Goal: Complete application form

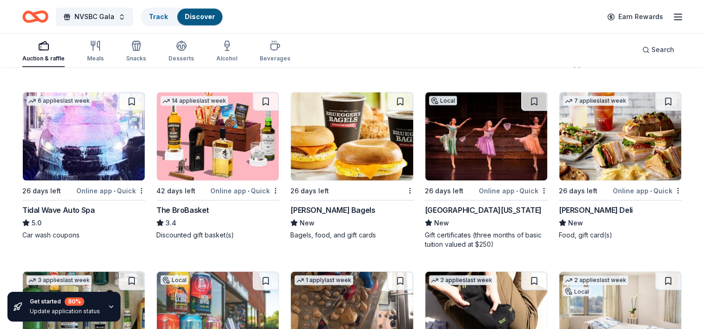
scroll to position [1627, 0]
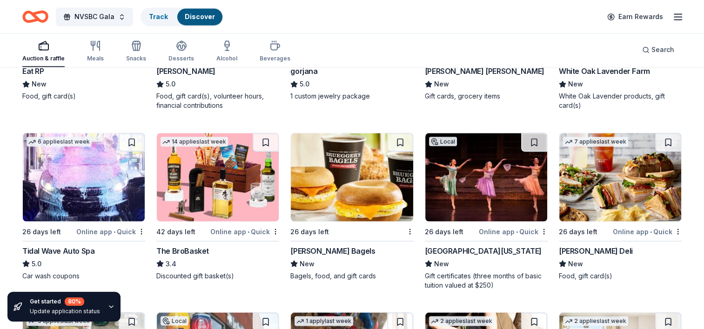
click at [74, 246] on div "Tidal Wave Auto Spa" at bounding box center [58, 250] width 72 height 11
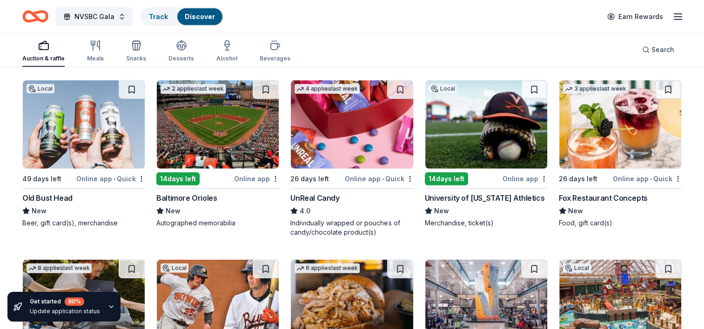
scroll to position [2763, 0]
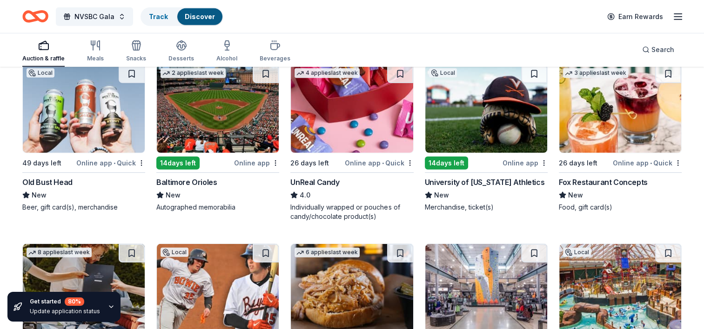
click at [203, 178] on div "Baltimore Orioles" at bounding box center [186, 182] width 60 height 11
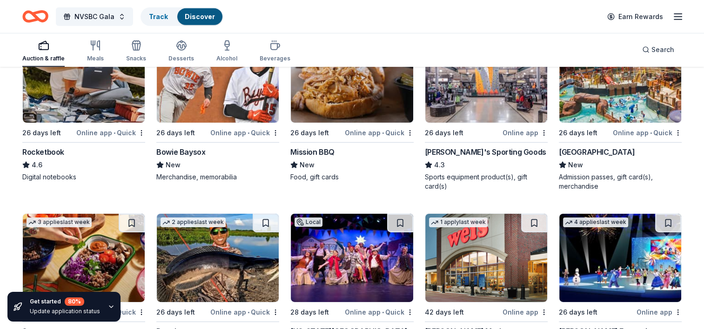
scroll to position [2996, 0]
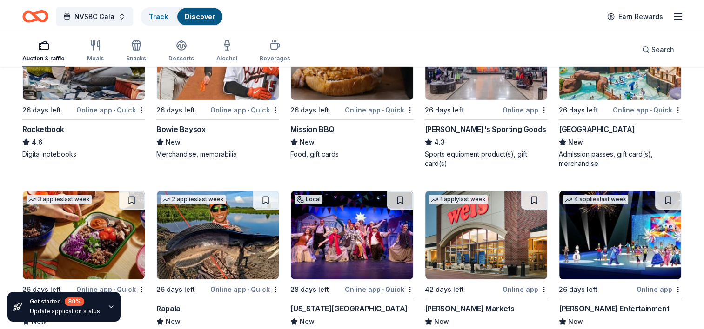
click at [456, 127] on div "Dick's Sporting Goods" at bounding box center [485, 129] width 121 height 11
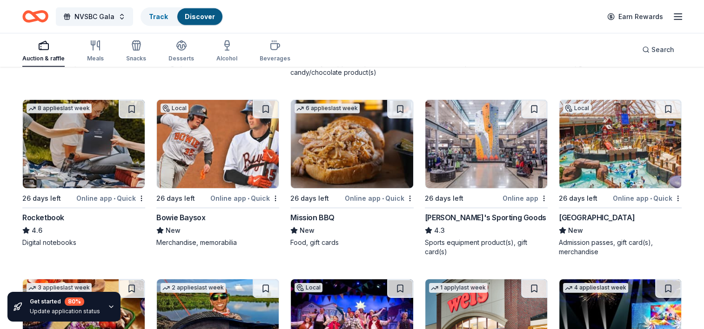
scroll to position [2891, 0]
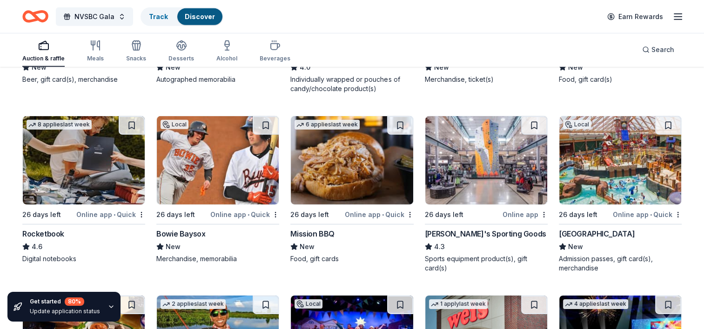
click at [608, 237] on div "Massanutten Resort" at bounding box center [597, 233] width 76 height 11
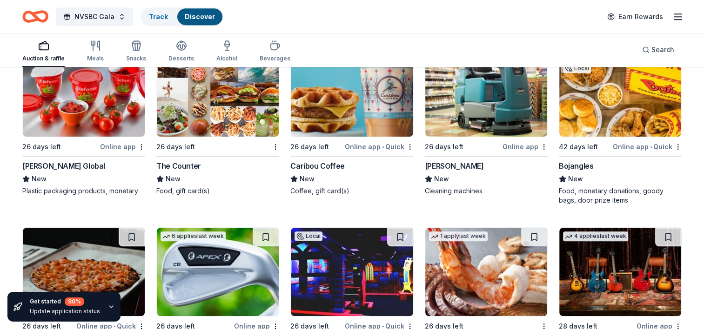
scroll to position [4126, 0]
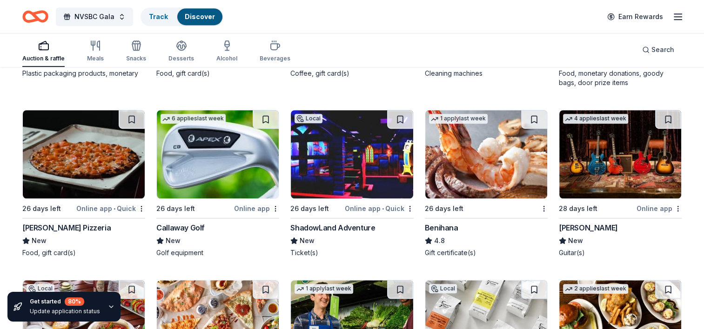
click at [680, 15] on icon "button" at bounding box center [677, 16] width 11 height 11
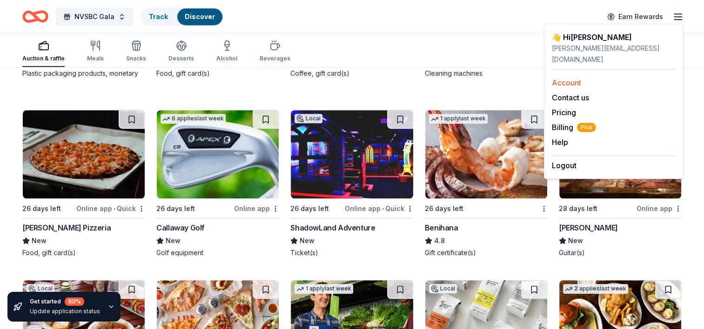
click at [567, 78] on link "Account" at bounding box center [566, 82] width 29 height 9
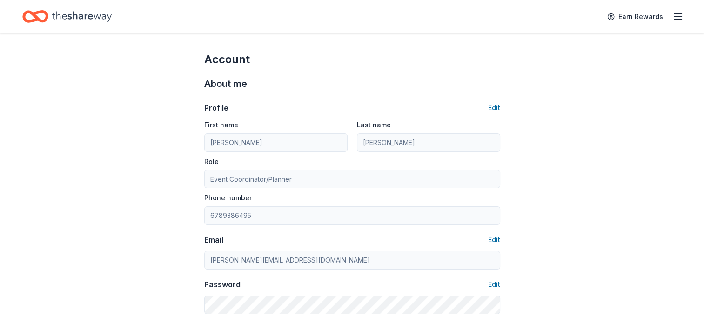
click at [681, 15] on icon "button" at bounding box center [677, 16] width 11 height 11
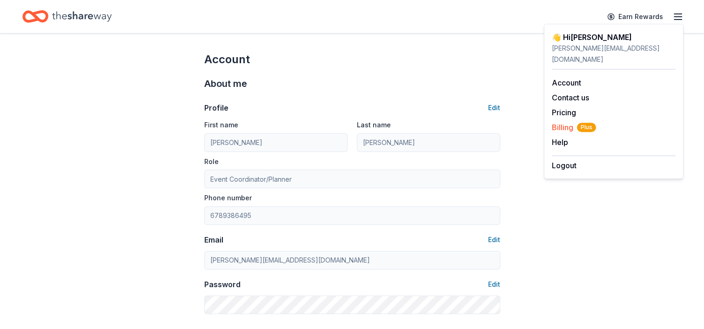
click at [567, 122] on span "Billing Plus" at bounding box center [574, 127] width 44 height 11
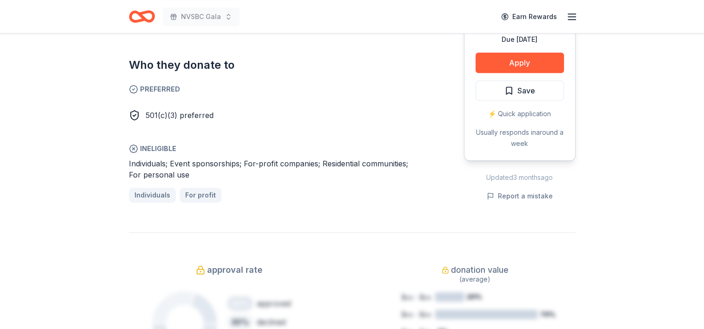
scroll to position [558, 0]
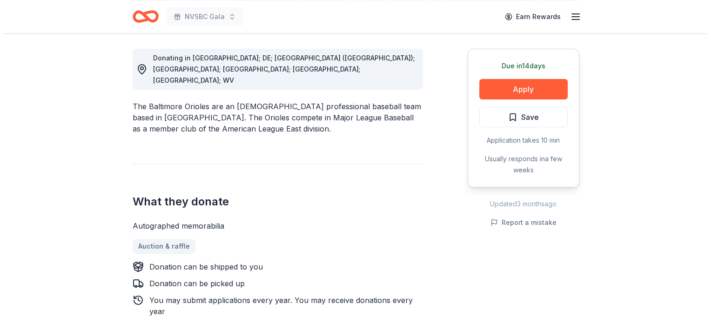
scroll to position [279, 0]
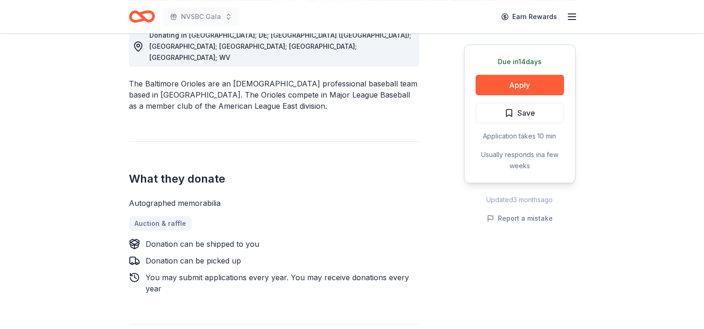
click at [532, 100] on div "Due in 14 days Apply Save Application takes 10 min Usually responds in a few we…" at bounding box center [520, 114] width 112 height 139
click at [533, 85] on button "Apply" at bounding box center [519, 85] width 88 height 20
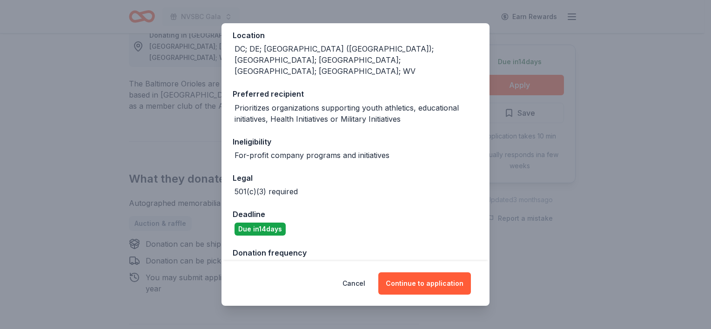
scroll to position [140, 0]
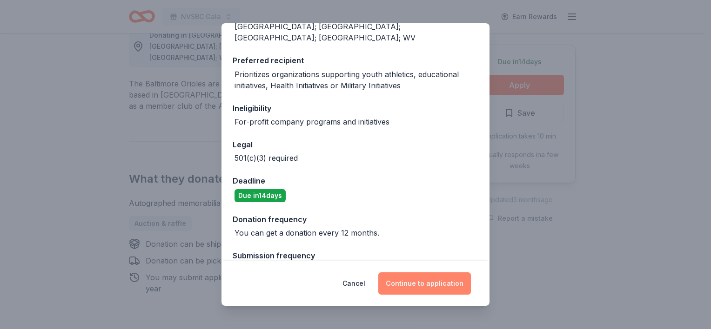
click at [432, 287] on button "Continue to application" at bounding box center [424, 284] width 93 height 22
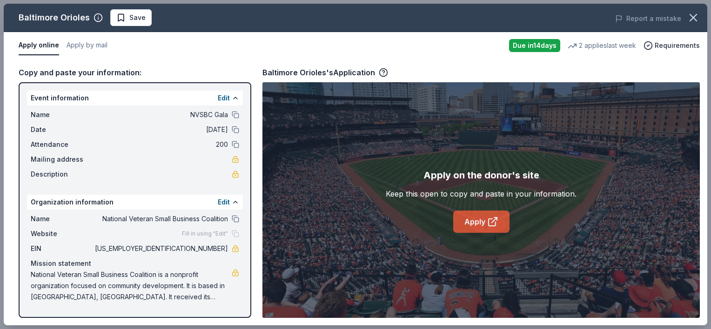
click at [494, 222] on icon at bounding box center [492, 221] width 11 height 11
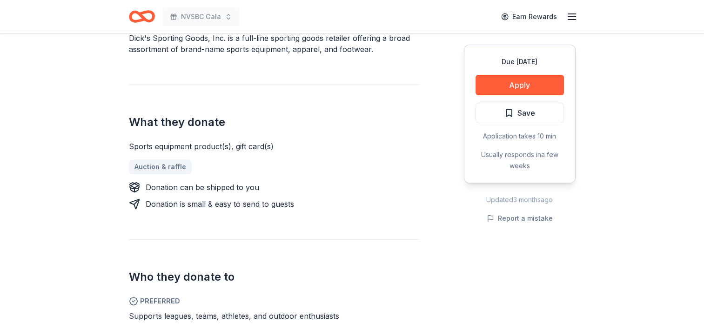
scroll to position [140, 0]
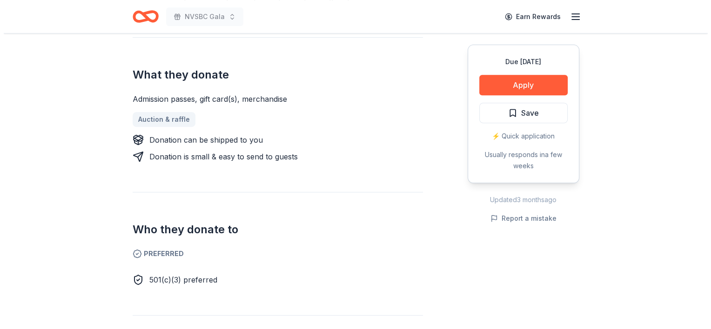
scroll to position [419, 0]
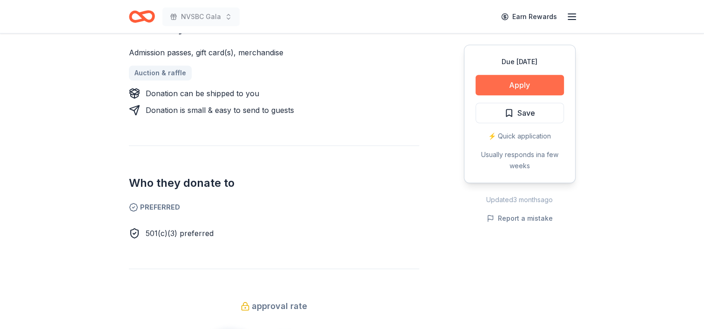
click at [531, 85] on button "Apply" at bounding box center [519, 85] width 88 height 20
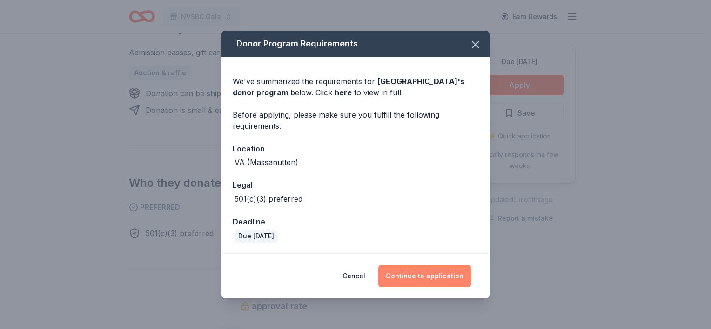
click at [410, 275] on button "Continue to application" at bounding box center [424, 276] width 93 height 22
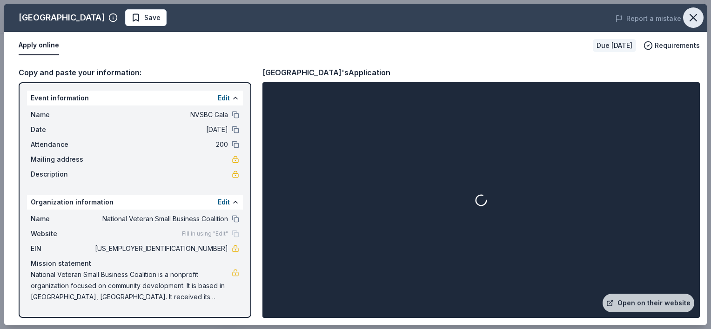
click at [691, 15] on icon "button" at bounding box center [693, 17] width 7 height 7
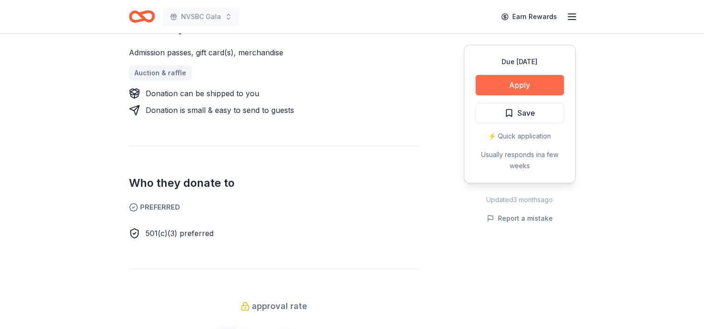
click at [512, 87] on button "Apply" at bounding box center [519, 85] width 88 height 20
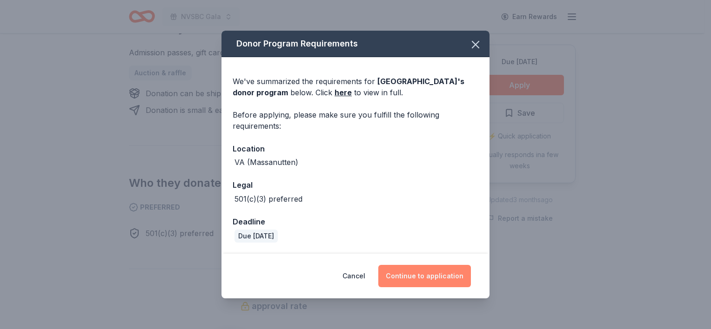
click at [426, 270] on button "Continue to application" at bounding box center [424, 276] width 93 height 22
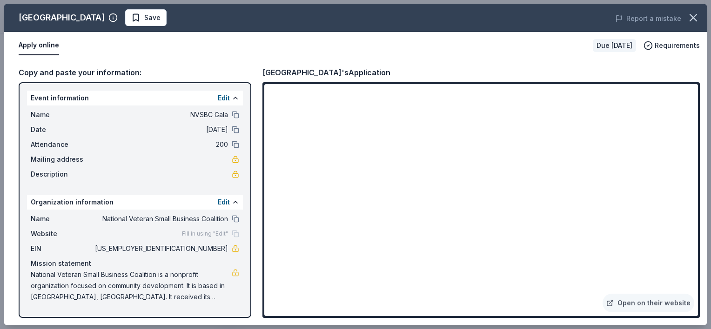
drag, startPoint x: 332, startPoint y: 72, endPoint x: 294, endPoint y: 73, distance: 37.7
click at [294, 73] on div "Massanutten Resort's Application" at bounding box center [326, 73] width 128 height 12
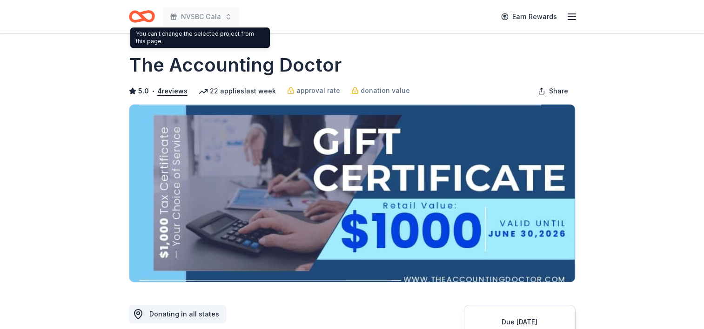
scroll to position [93, 0]
